Goal: Task Accomplishment & Management: Manage account settings

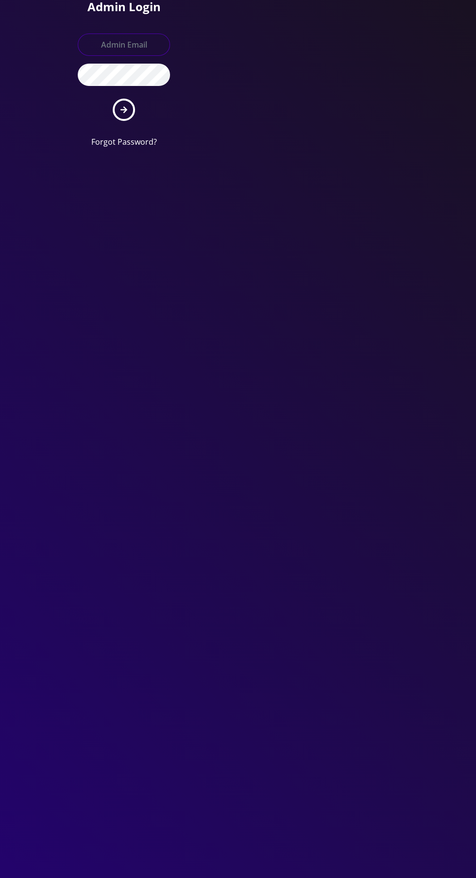
click at [146, 40] on input "text" at bounding box center [124, 45] width 92 height 22
type input "Master@britewireless.com"
click at [113, 99] on button "submit" at bounding box center [124, 110] width 22 height 22
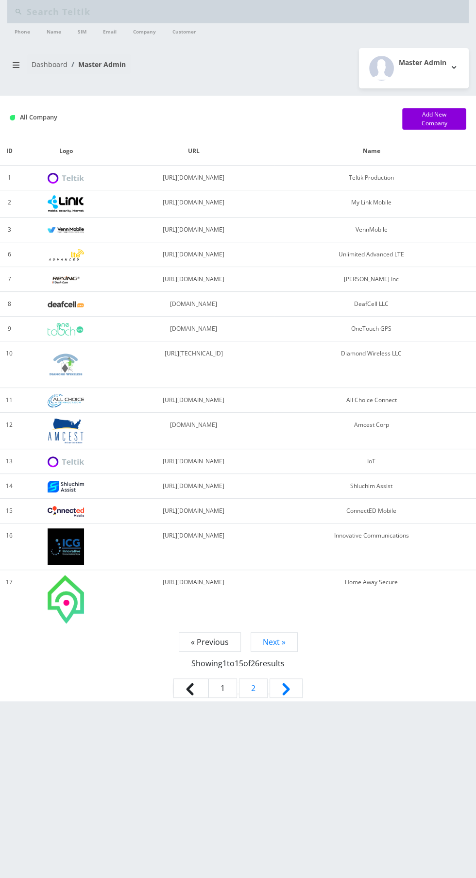
type input "[EMAIL_ADDRESS][DOMAIN_NAME]"
click at [18, 35] on link "Phone" at bounding box center [22, 31] width 25 height 16
click at [16, 64] on icon "breadcrumb" at bounding box center [16, 65] width 7 height 6
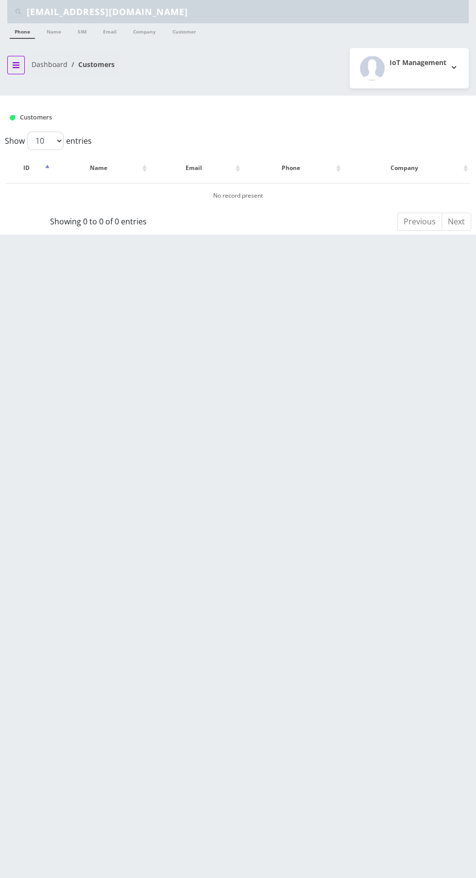
click at [16, 64] on icon "breadcrumb" at bounding box center [16, 65] width 7 height 6
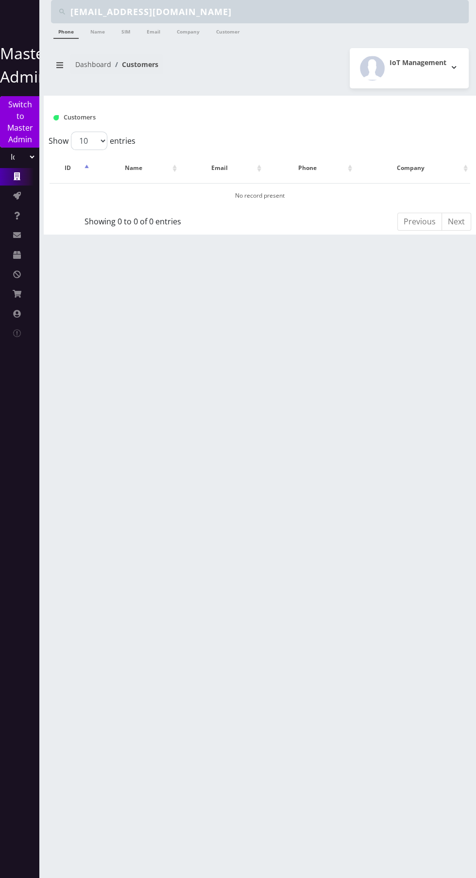
click at [16, 176] on icon at bounding box center [17, 176] width 7 height 8
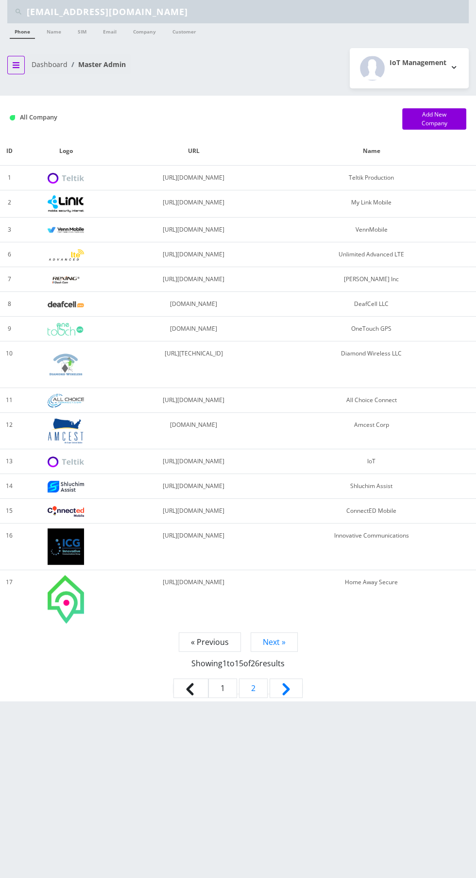
click at [16, 59] on button "breadcrumb" at bounding box center [15, 65] width 17 height 18
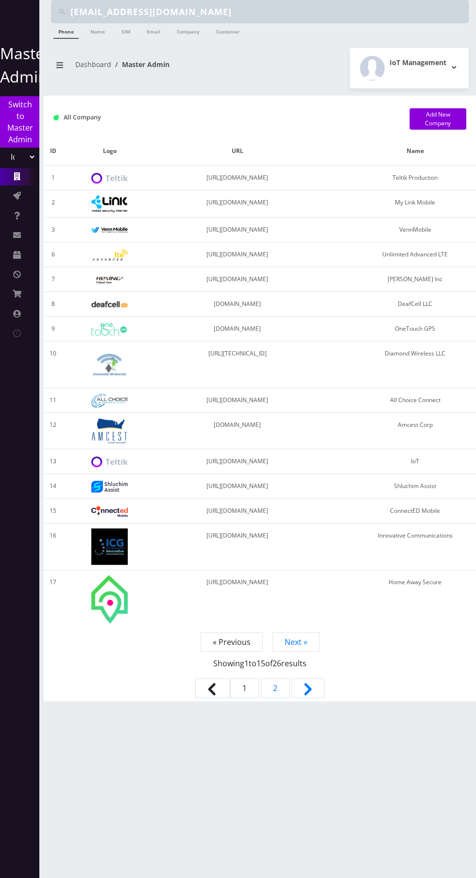
click at [8, 180] on link "Companies" at bounding box center [19, 176] width 39 height 17
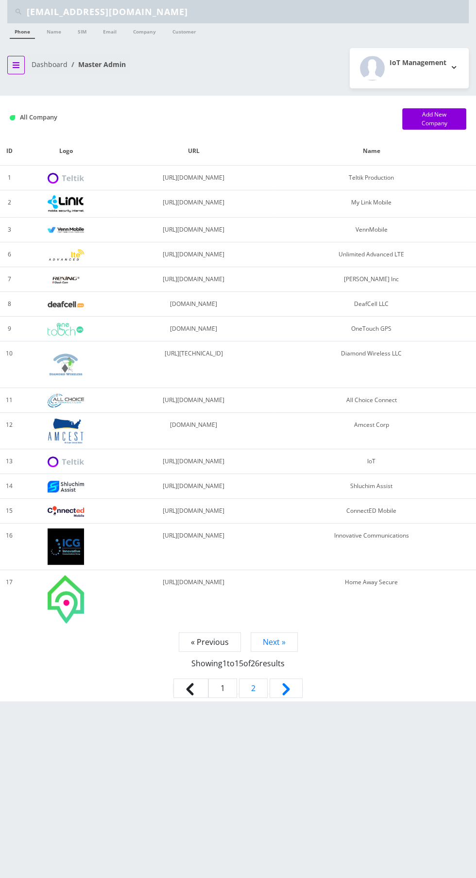
click at [17, 59] on button "breadcrumb" at bounding box center [15, 65] width 17 height 18
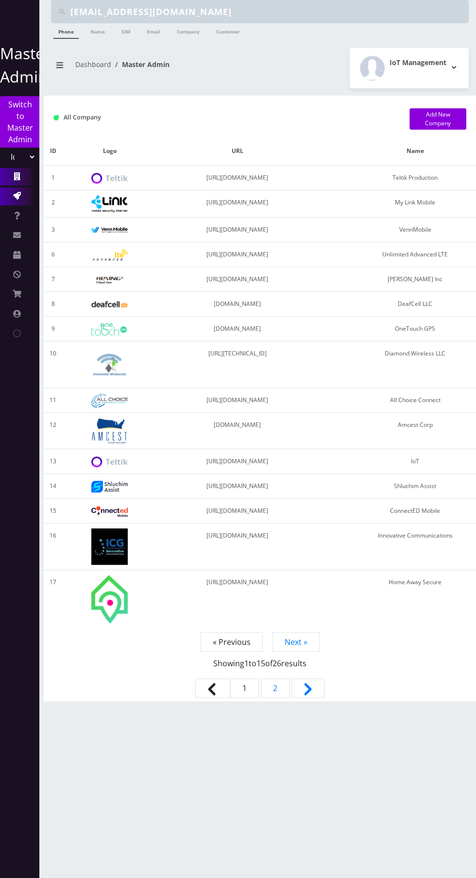
click at [15, 196] on icon at bounding box center [17, 196] width 8 height 8
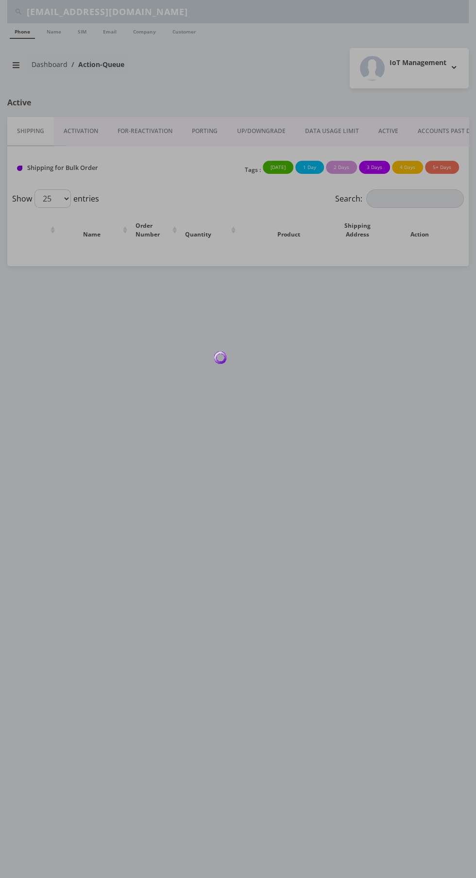
click at [70, 124] on div at bounding box center [238, 439] width 476 height 878
click at [67, 113] on div at bounding box center [238, 439] width 476 height 878
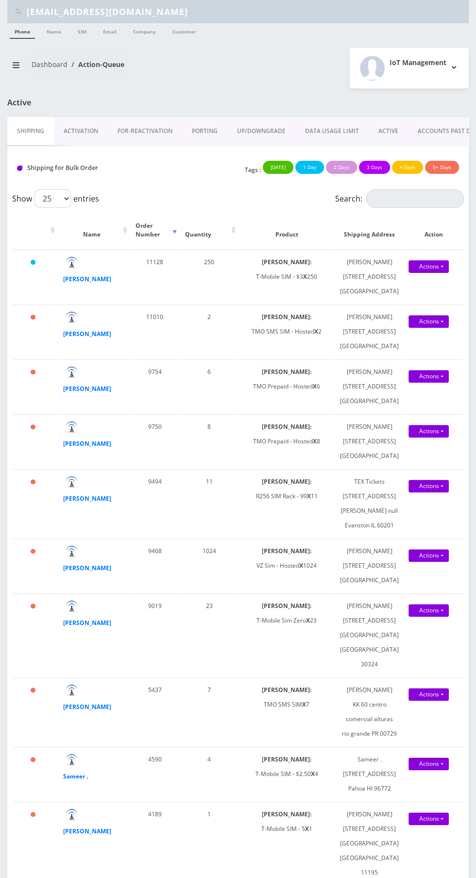
click at [74, 121] on link "Activation" at bounding box center [81, 131] width 54 height 28
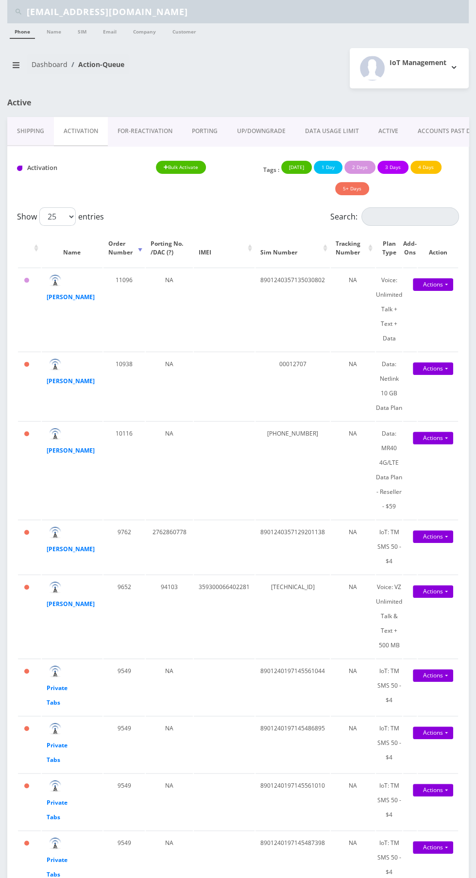
click at [398, 130] on link "ACTIVE" at bounding box center [388, 131] width 39 height 28
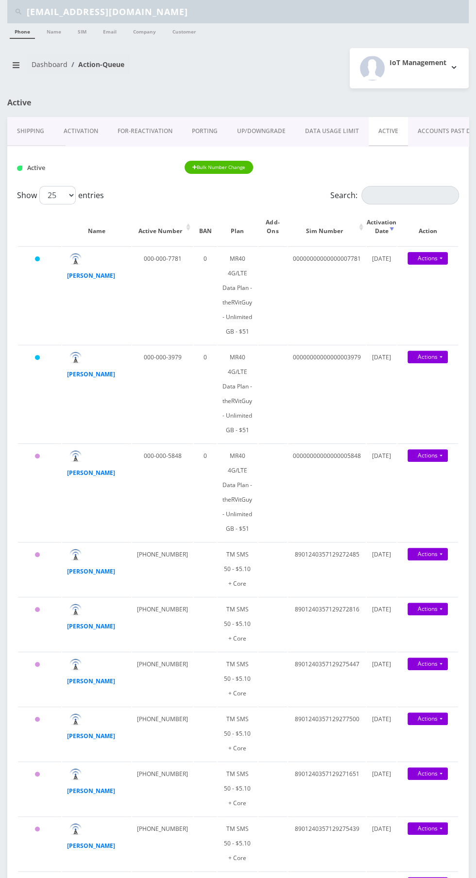
click at [227, 13] on input "jpm288@cornell.edu" at bounding box center [247, 11] width 440 height 18
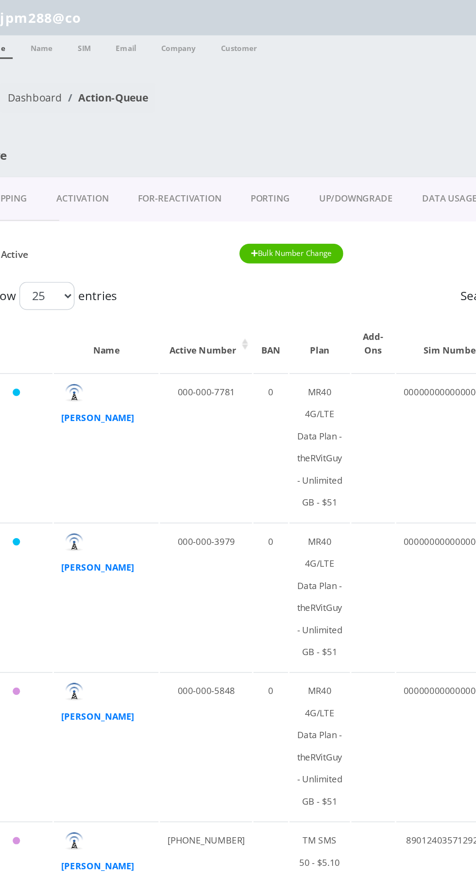
type input "jpm288@c"
type input "Bakersan"
click at [182, 35] on link "Customer" at bounding box center [185, 31] width 34 height 16
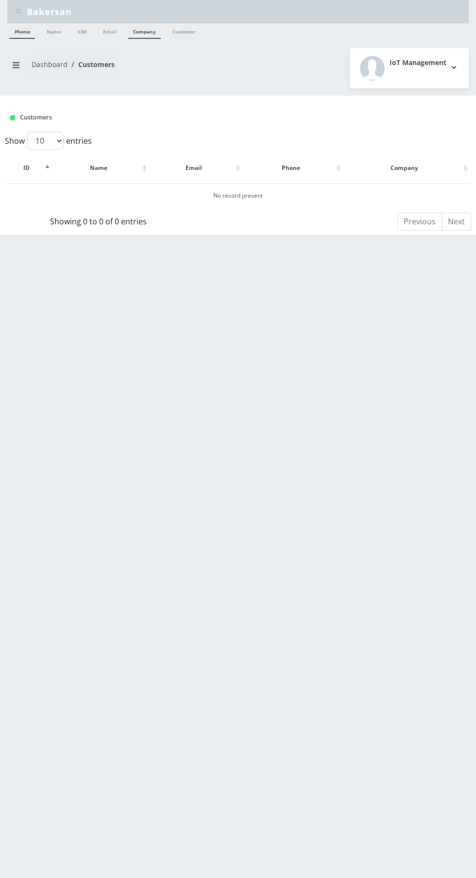
click at [131, 35] on link "Company" at bounding box center [144, 31] width 33 height 16
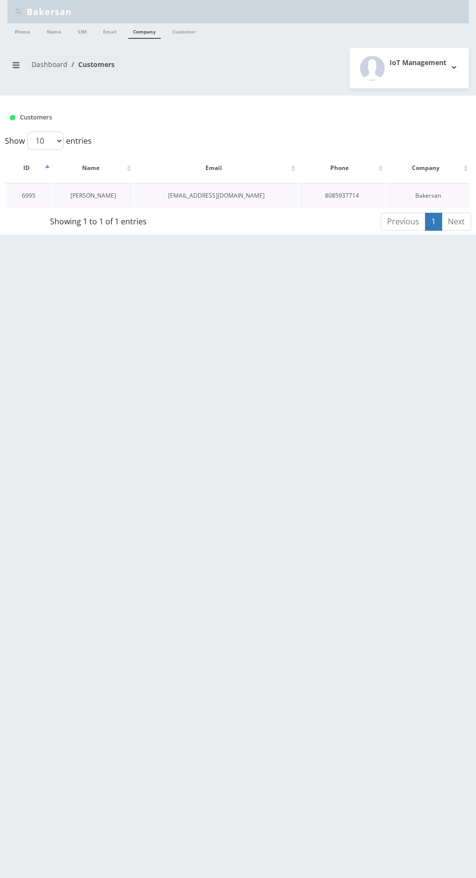
click at [96, 196] on link "[PERSON_NAME]" at bounding box center [93, 195] width 46 height 8
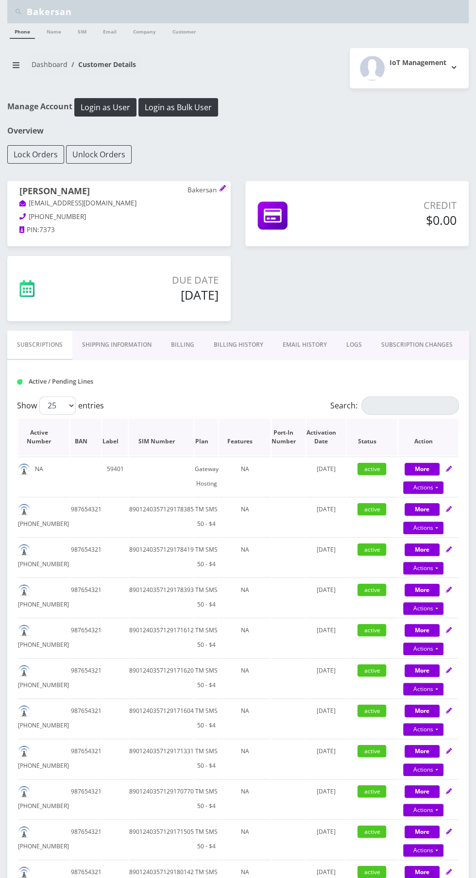
click at [325, 434] on th "Activation Date" at bounding box center [325, 437] width 39 height 37
click at [336, 441] on th "Activation Date" at bounding box center [325, 437] width 39 height 37
click at [322, 440] on th "Activation Date" at bounding box center [325, 437] width 39 height 37
click at [326, 436] on th "Activation Date" at bounding box center [325, 437] width 39 height 37
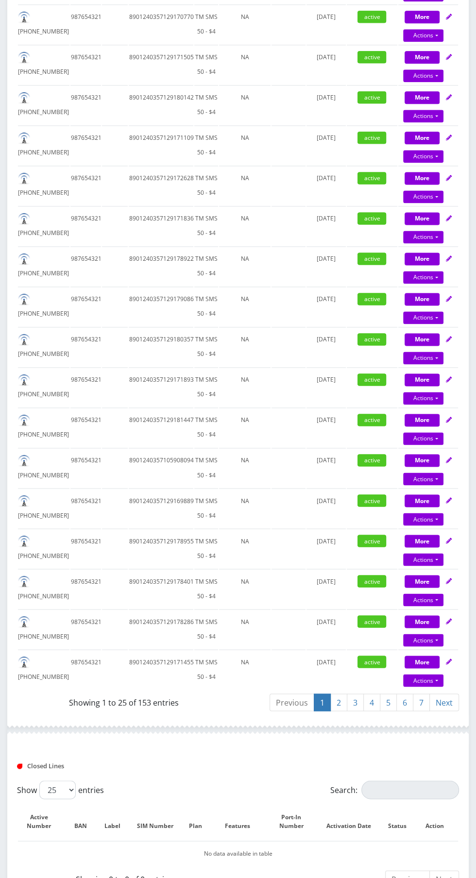
scroll to position [775, 0]
click at [407, 694] on link "6" at bounding box center [404, 703] width 17 height 18
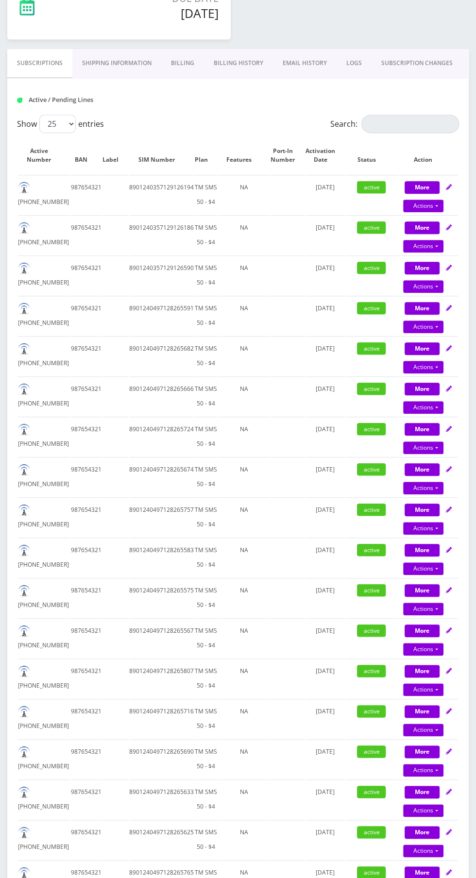
scroll to position [0, 0]
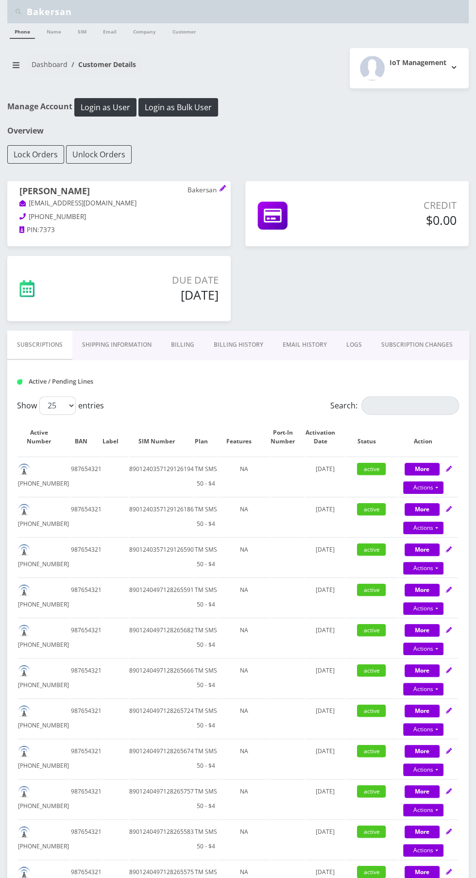
click at [237, 345] on link "Billing History" at bounding box center [238, 345] width 69 height 28
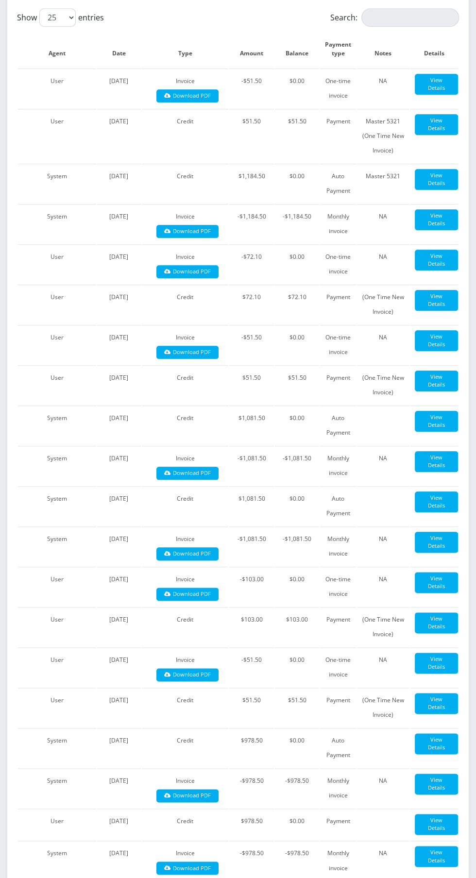
scroll to position [1201, 0]
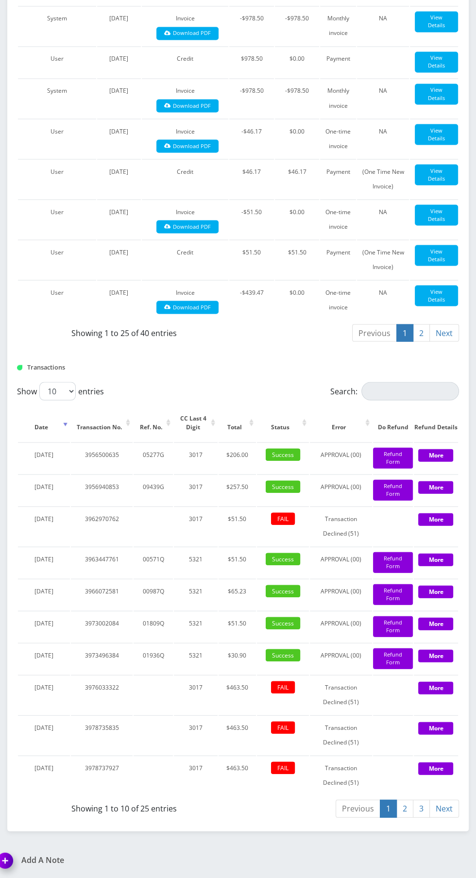
click at [421, 814] on link "3" at bounding box center [421, 808] width 17 height 18
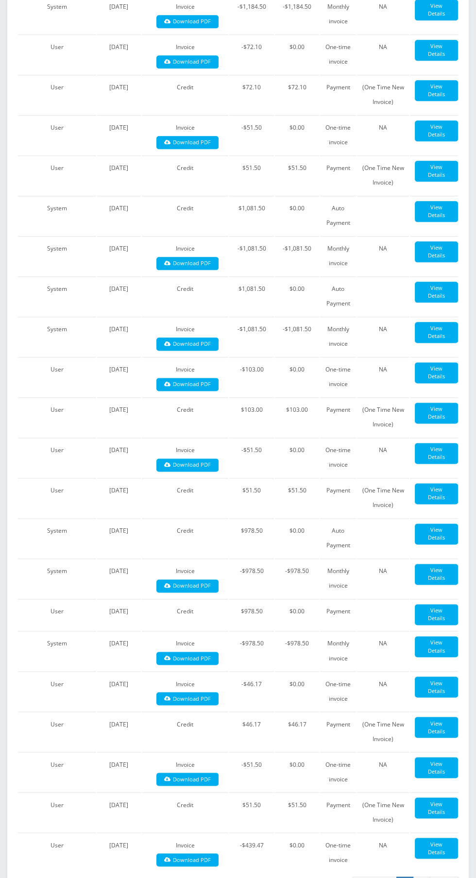
scroll to position [0, 0]
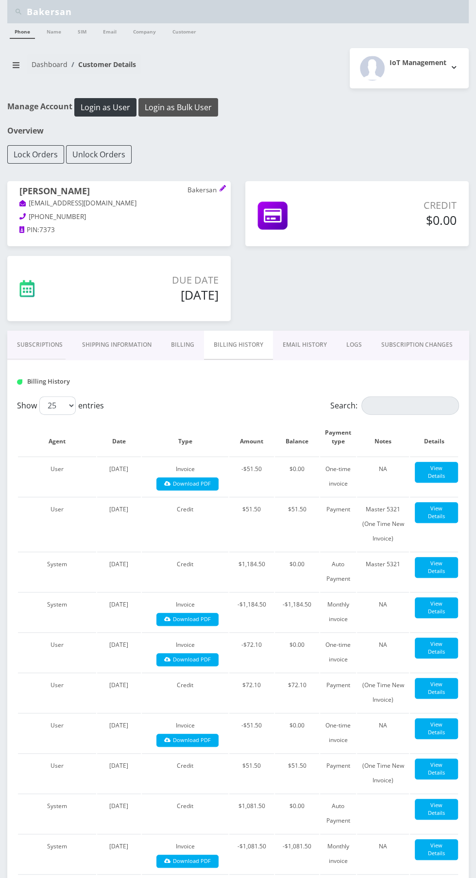
click at [181, 106] on button "Login as Bulk User" at bounding box center [178, 107] width 80 height 18
